Goal: Find specific page/section: Find specific page/section

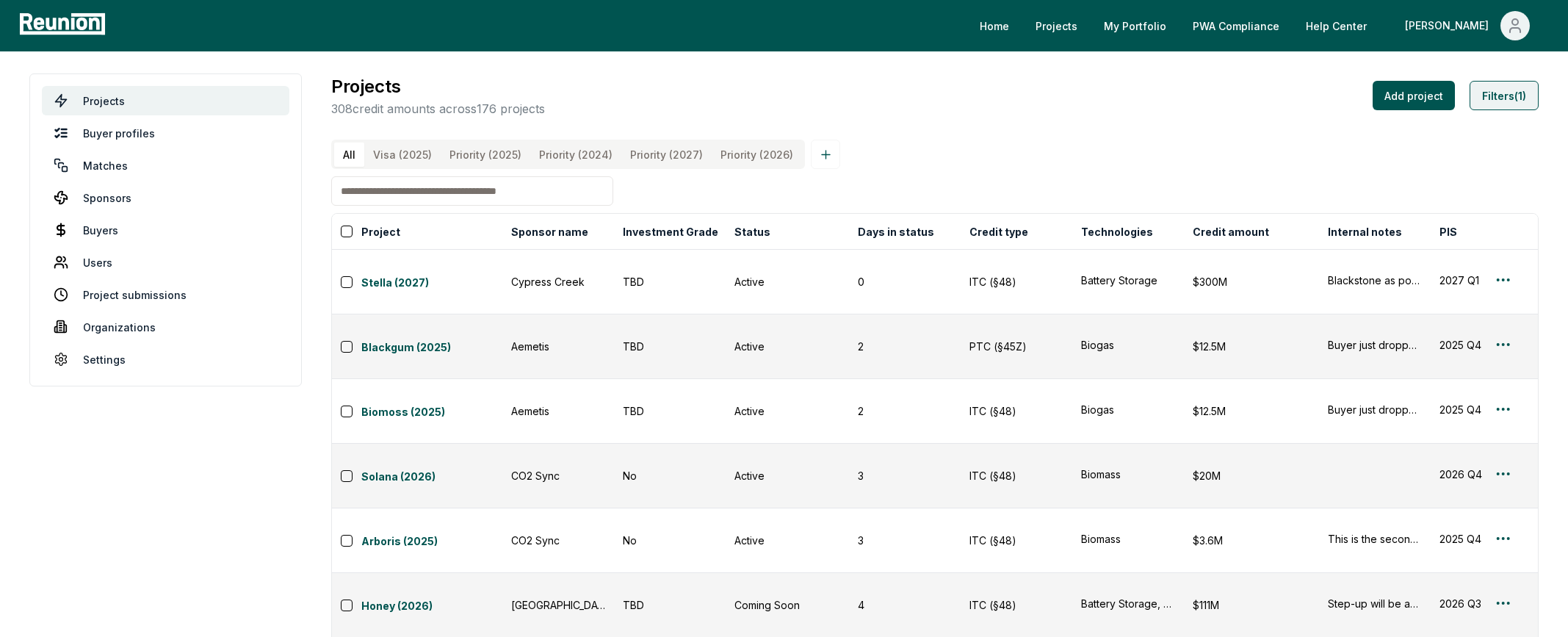
click at [1495, 104] on button "Filters (1)" at bounding box center [1504, 95] width 69 height 29
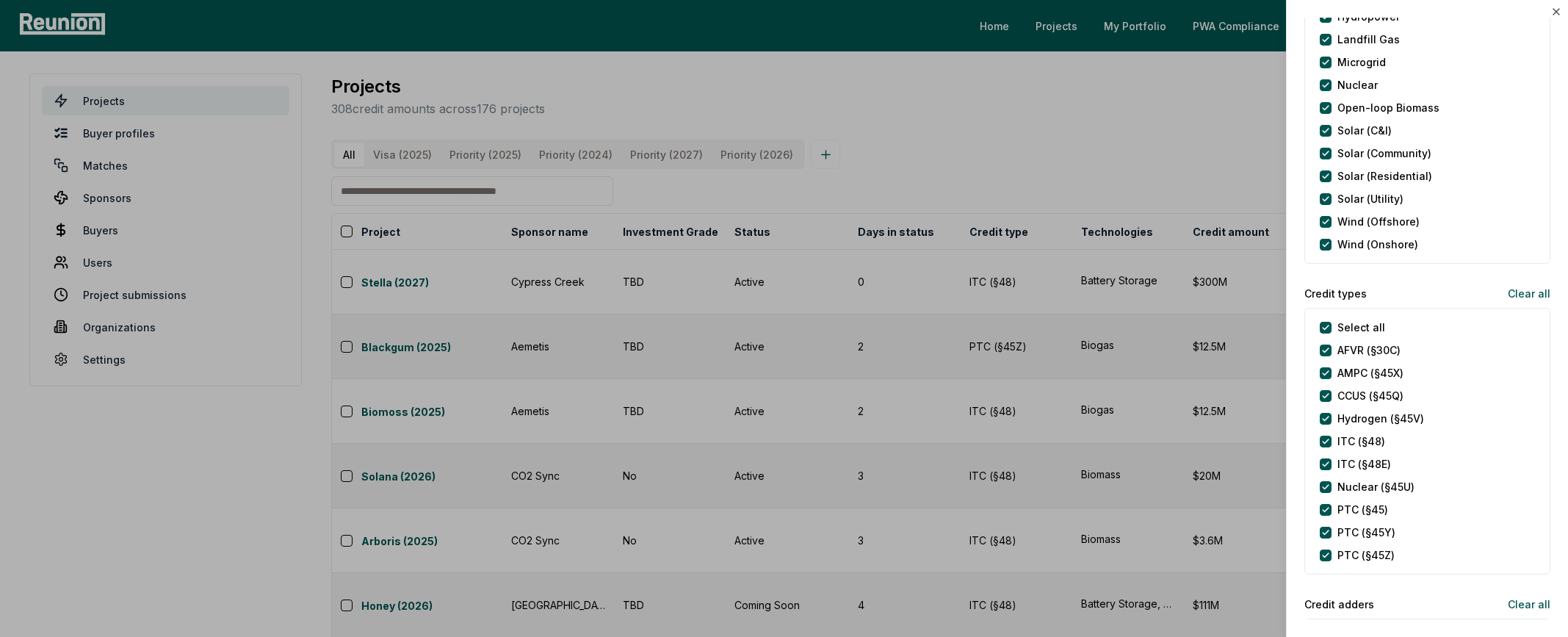
scroll to position [465, 0]
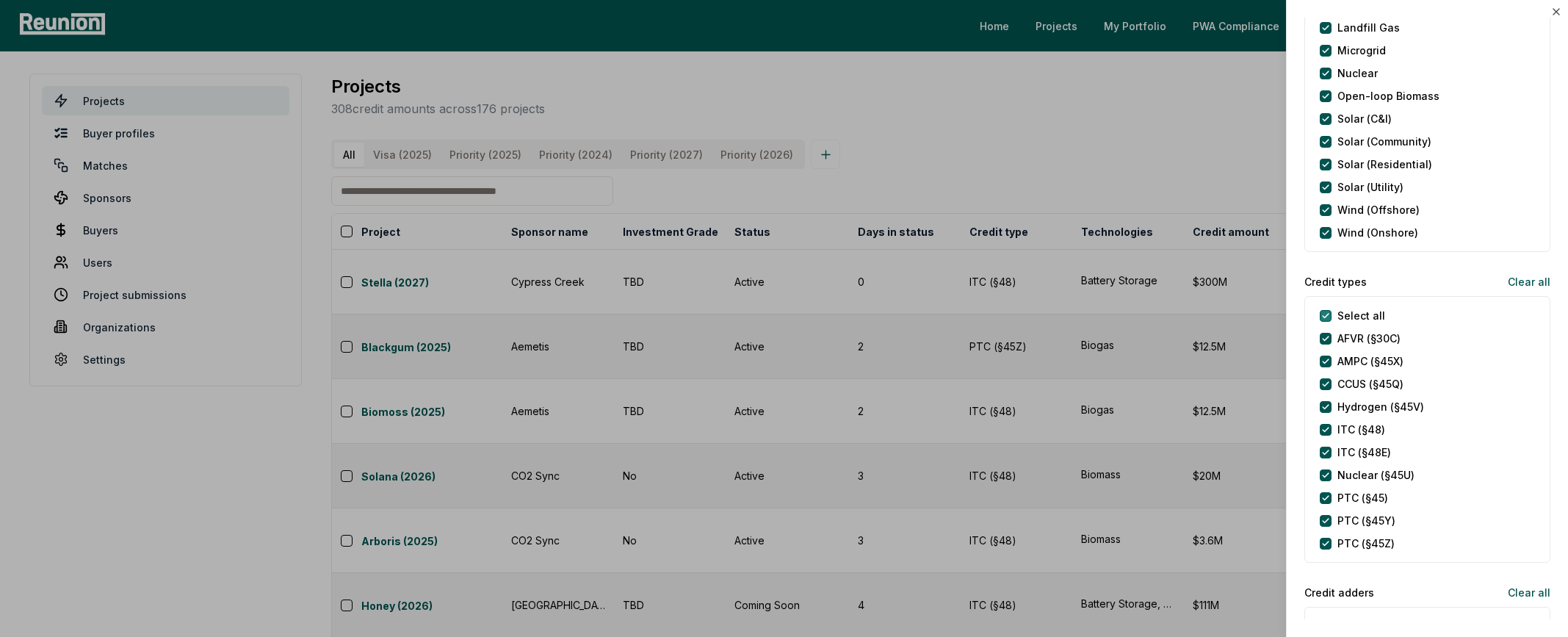
click at [1329, 317] on types "Select all" at bounding box center [1325, 316] width 12 height 12
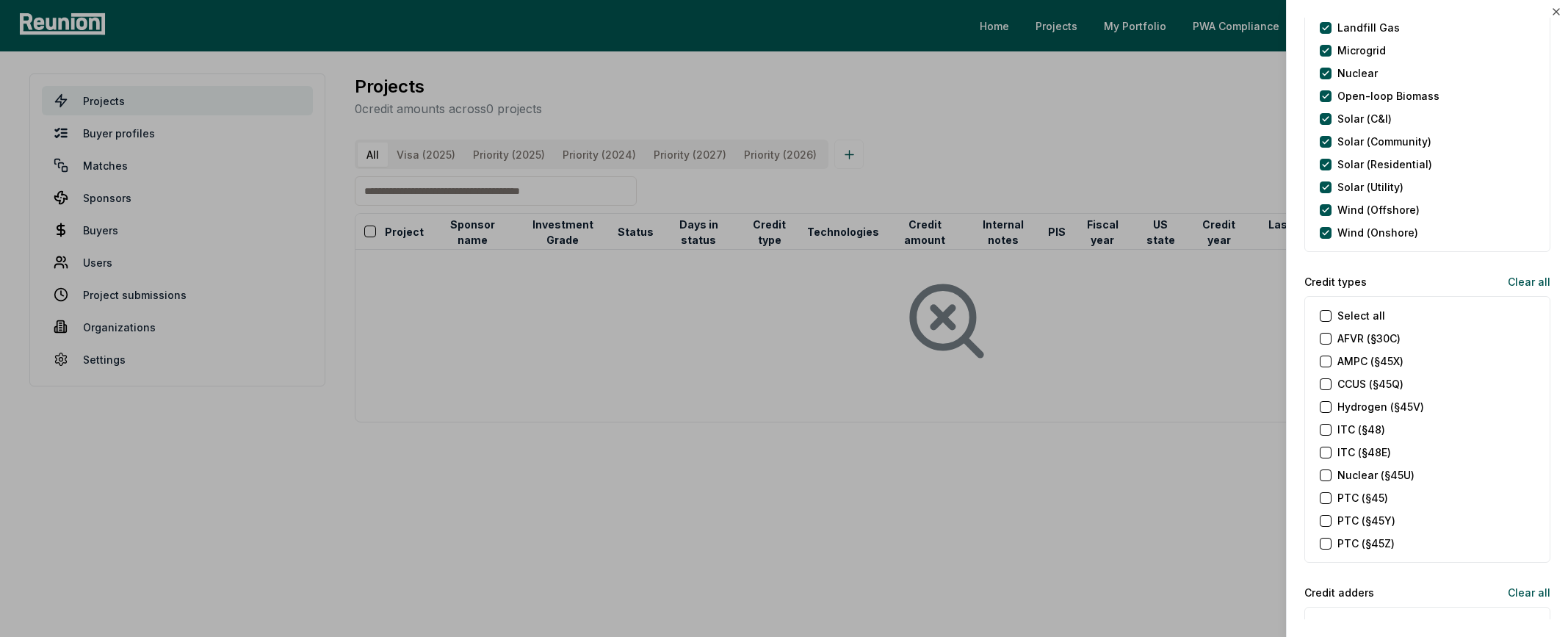
click at [1329, 542] on \(§45Z\) "PTC (§45Z)" at bounding box center [1325, 543] width 12 height 12
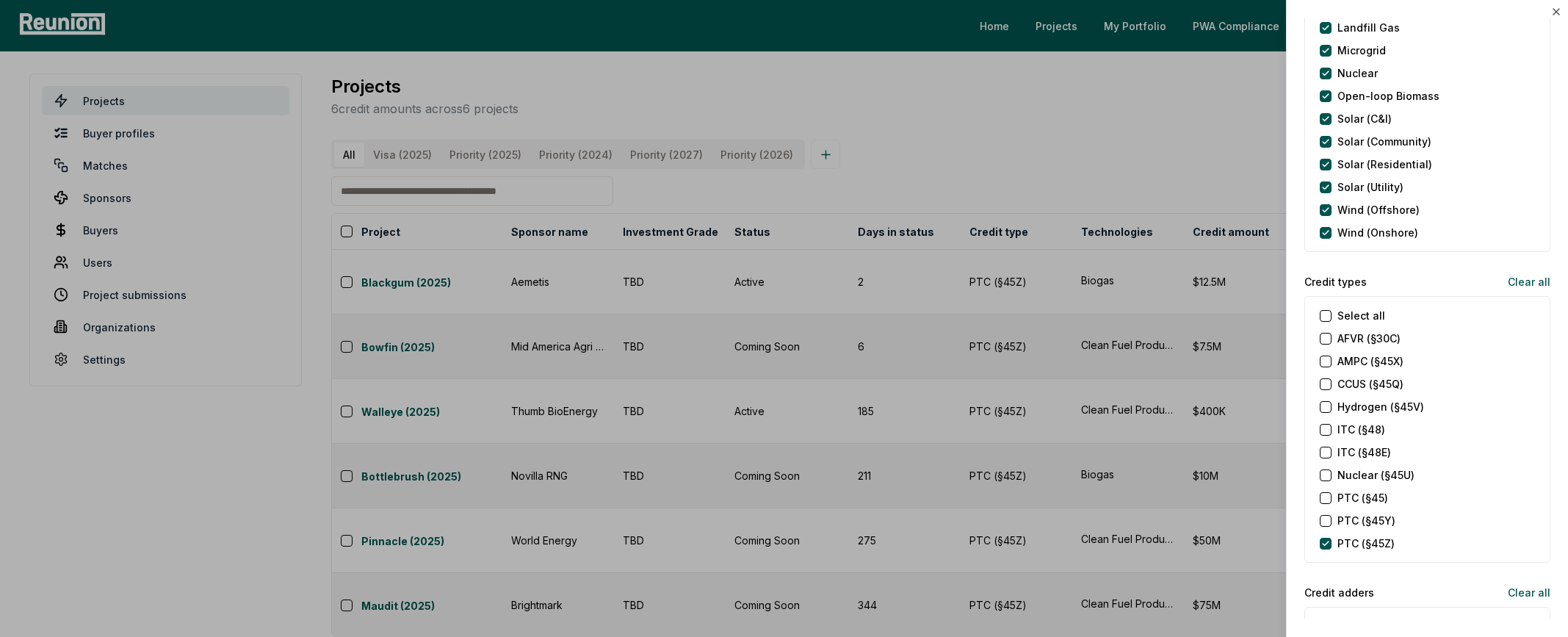
click at [1219, 197] on div at bounding box center [784, 318] width 1568 height 637
